Goal: Navigation & Orientation: Find specific page/section

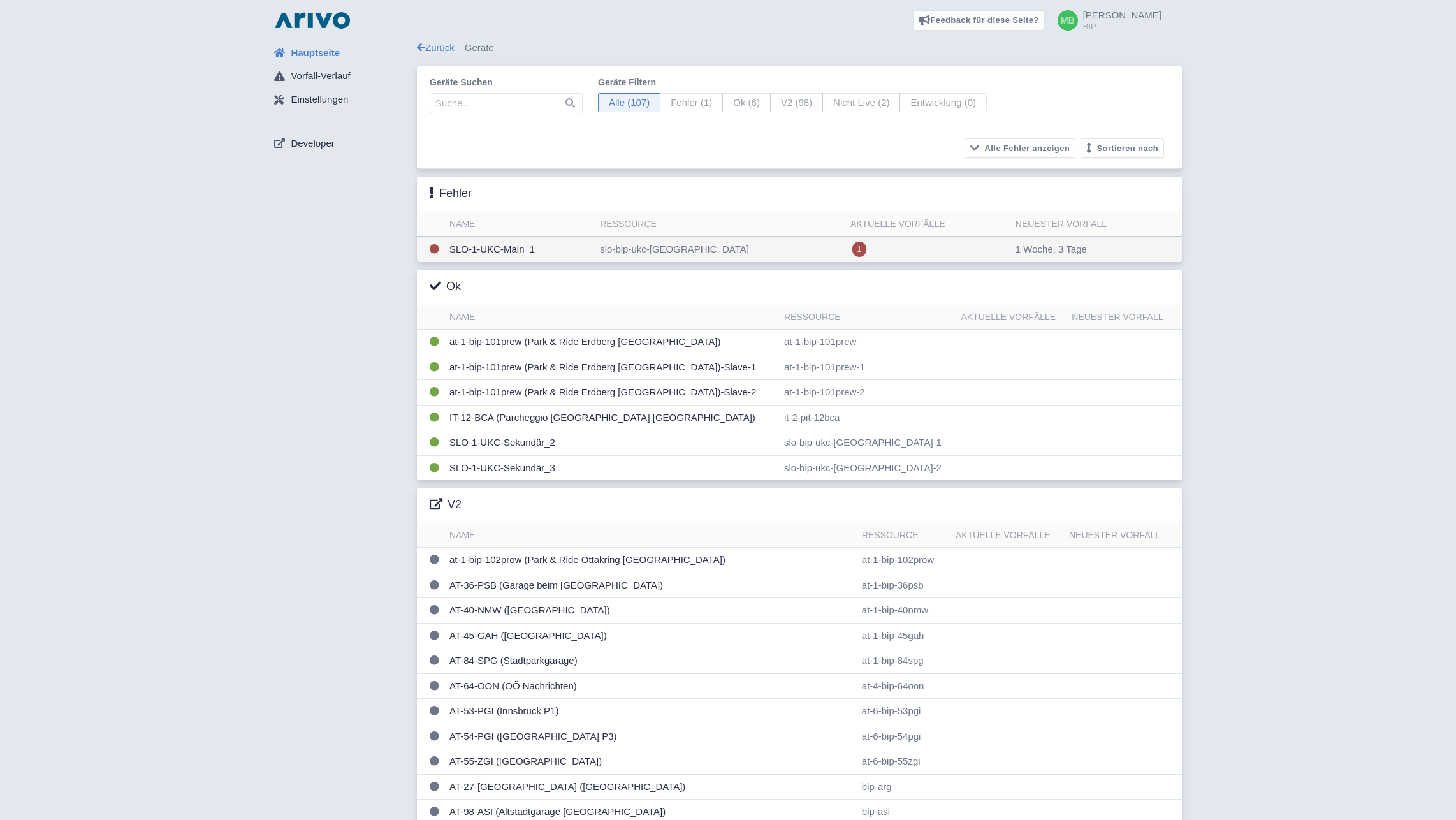
click at [526, 246] on td "SLO-1-UKC-Main_1" at bounding box center [519, 249] width 150 height 27
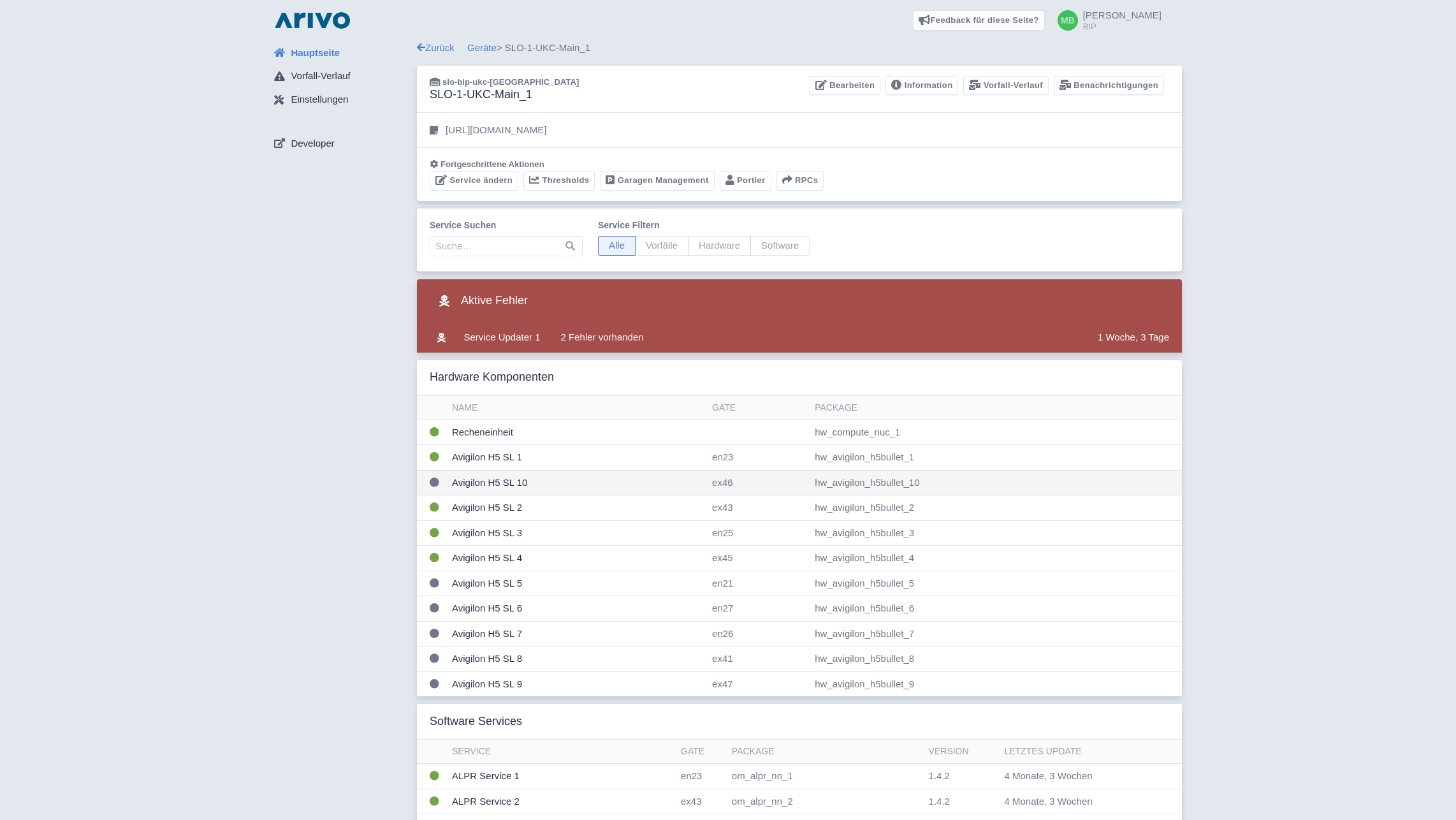
click at [597, 486] on td "Avigilon H5 SL 10" at bounding box center [577, 483] width 260 height 26
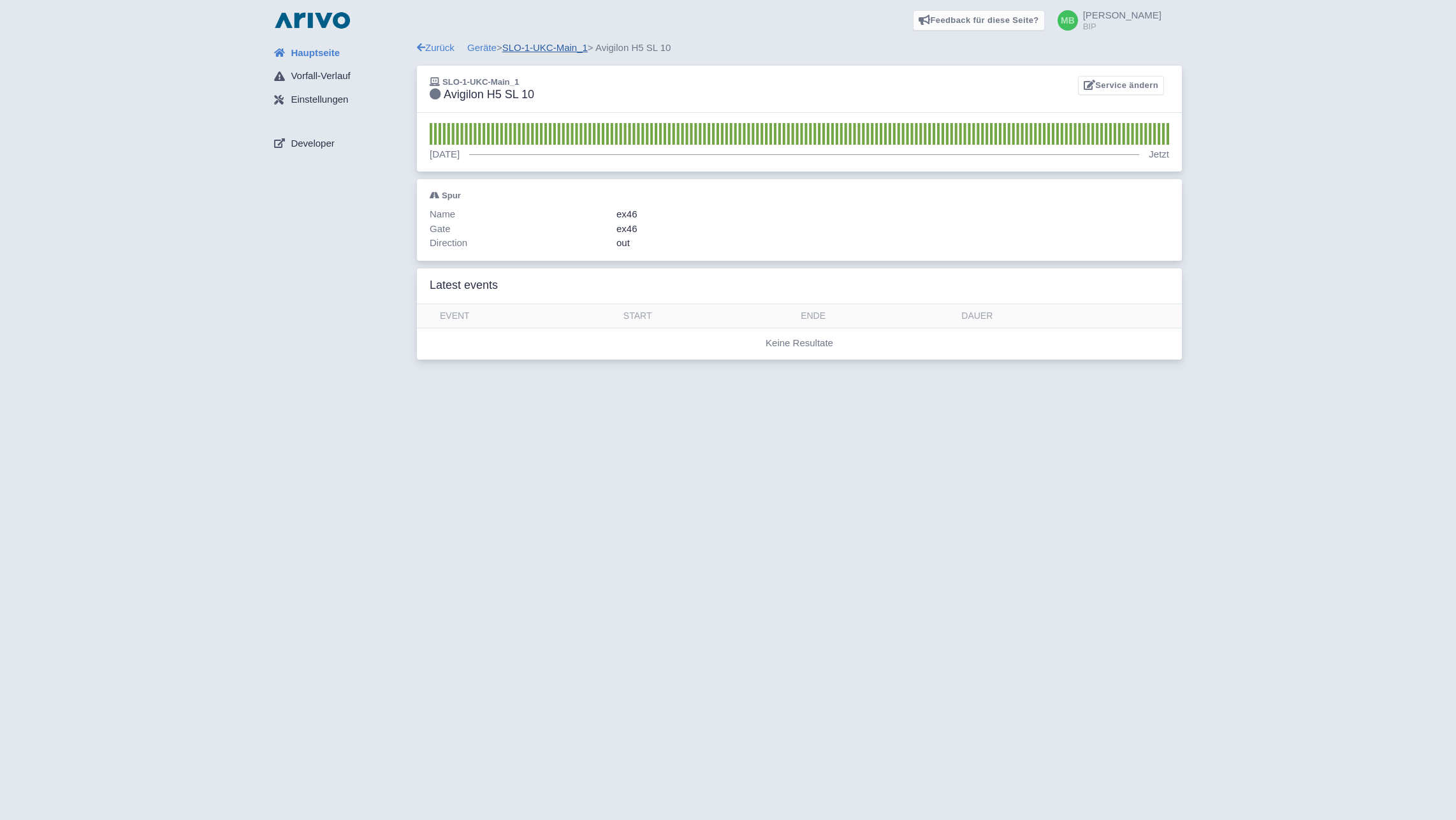
click at [530, 47] on link "SLO-1-UKC-Main_1" at bounding box center [545, 47] width 85 height 10
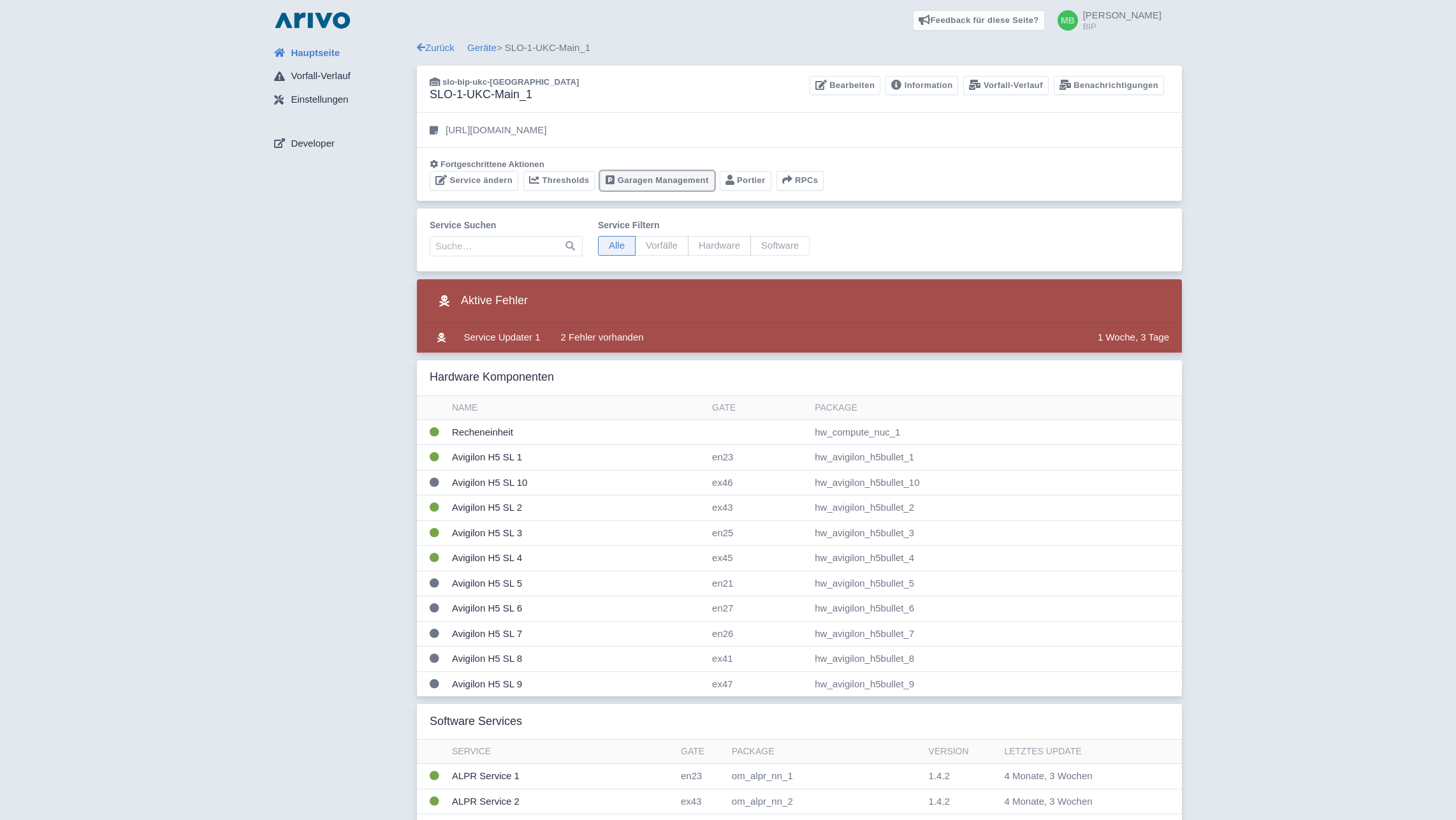
click at [669, 176] on link "Garagen Management" at bounding box center [656, 181] width 114 height 20
